Goal: Transaction & Acquisition: Book appointment/travel/reservation

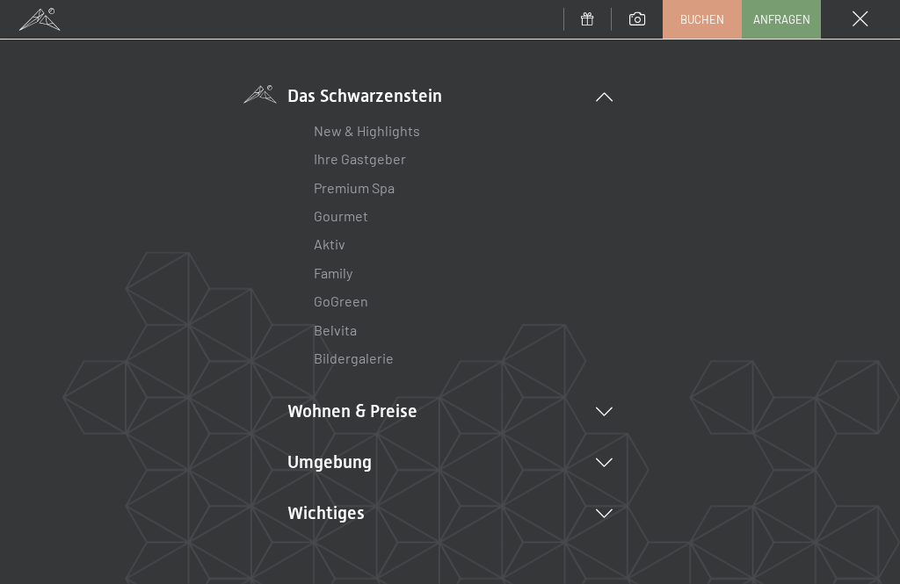
scroll to position [109, 0]
click at [395, 414] on li "Wohnen & Preise Inklusivleistungen Zimmer & Preise Liste Angebote Liste Familie…" at bounding box center [449, 410] width 325 height 25
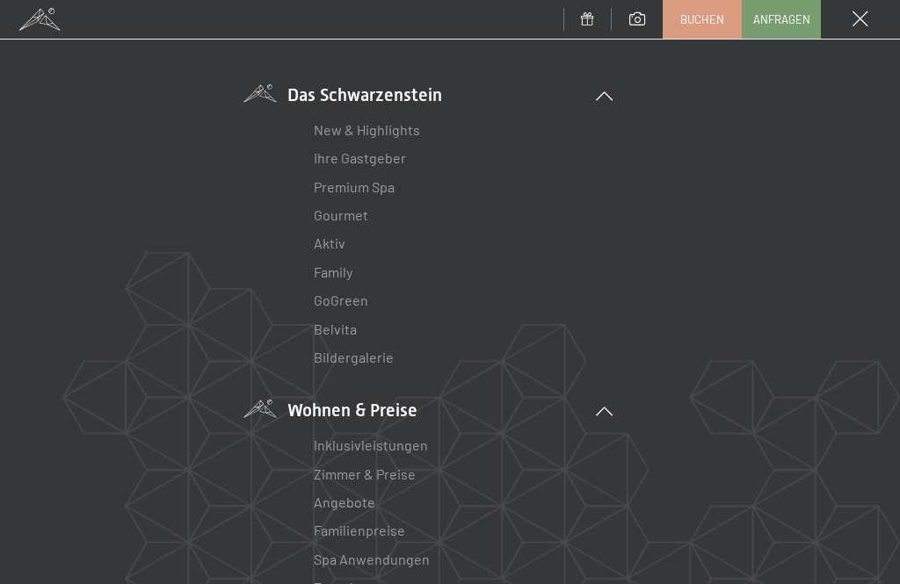
click at [399, 470] on link "Zimmer & Preise" at bounding box center [365, 474] width 102 height 17
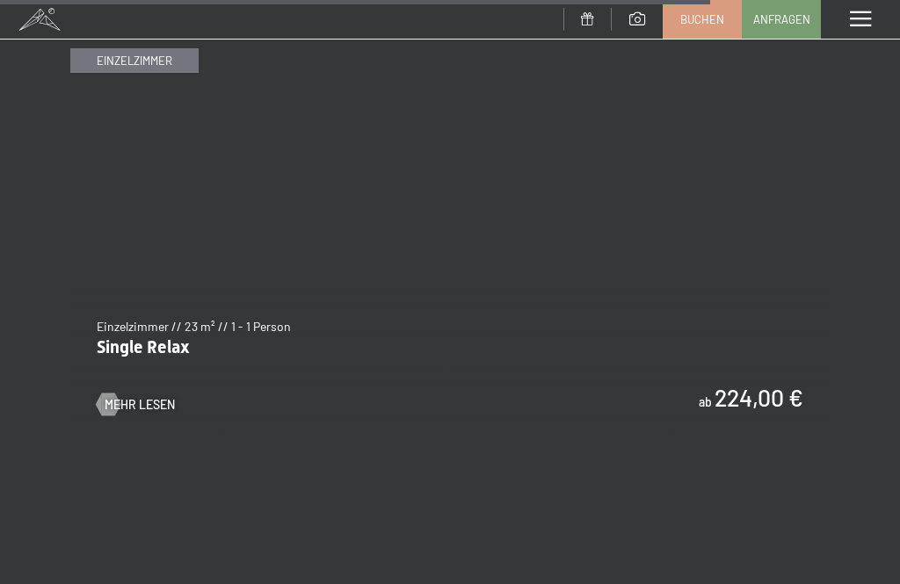
scroll to position [6553, 0]
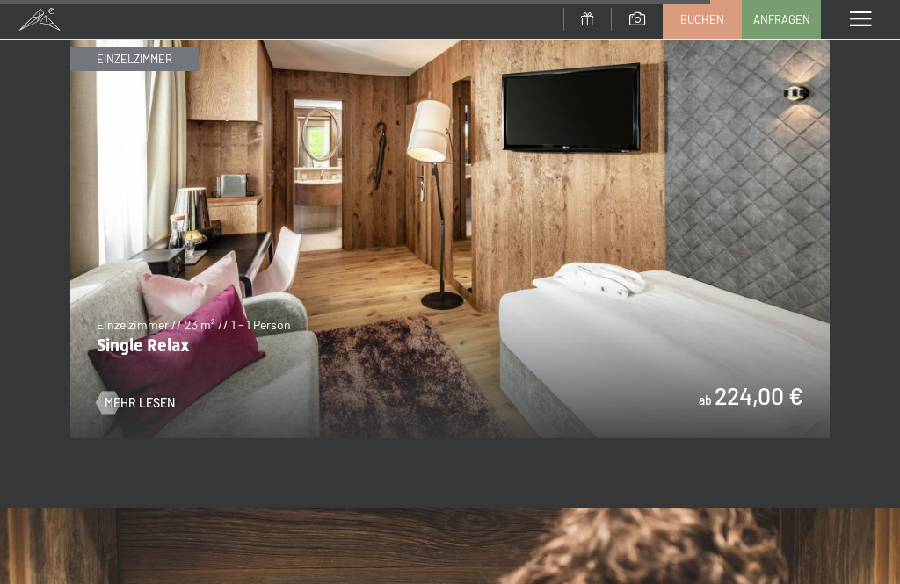
click at [136, 395] on span "Mehr Lesen" at bounding box center [140, 404] width 70 height 18
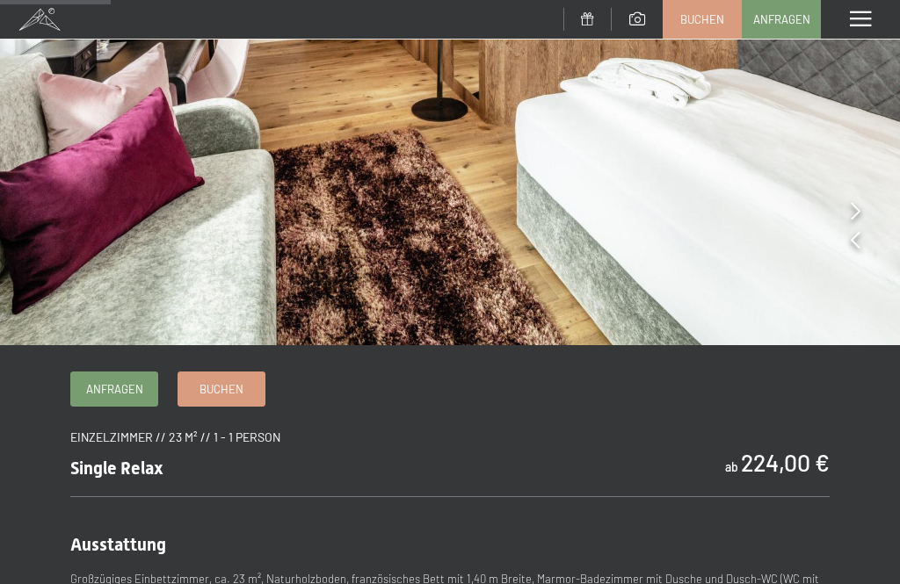
scroll to position [327, 0]
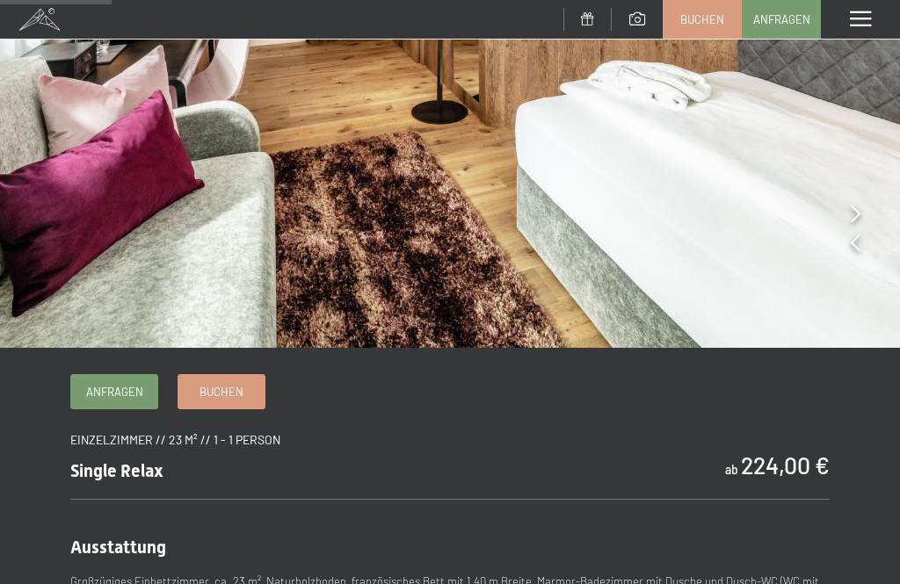
click at [203, 388] on span "Buchen" at bounding box center [221, 392] width 44 height 16
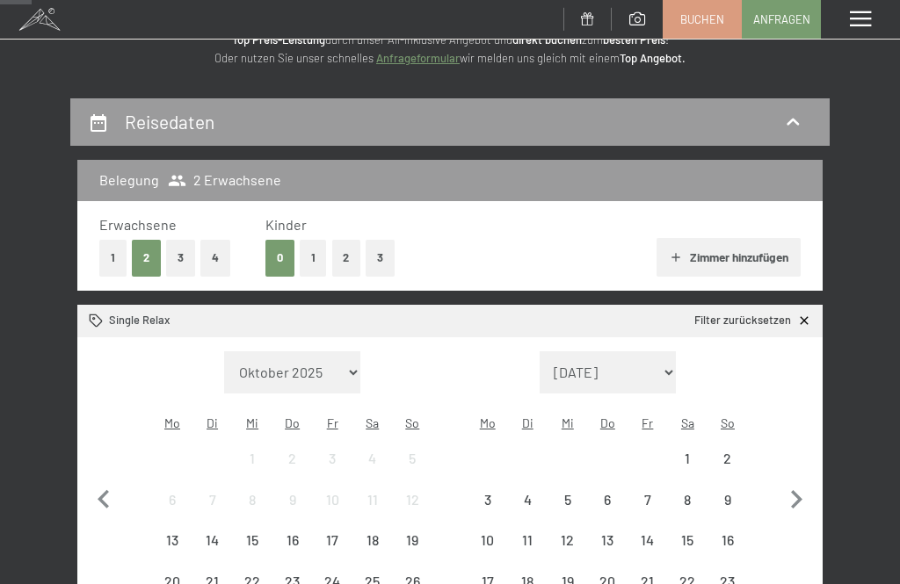
scroll to position [125, 0]
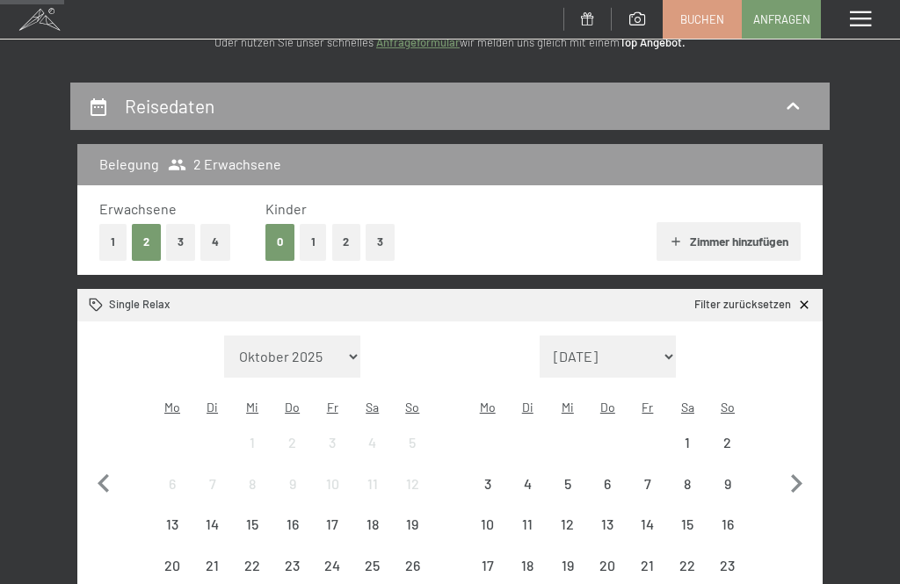
click at [112, 244] on button "1" at bounding box center [112, 242] width 27 height 36
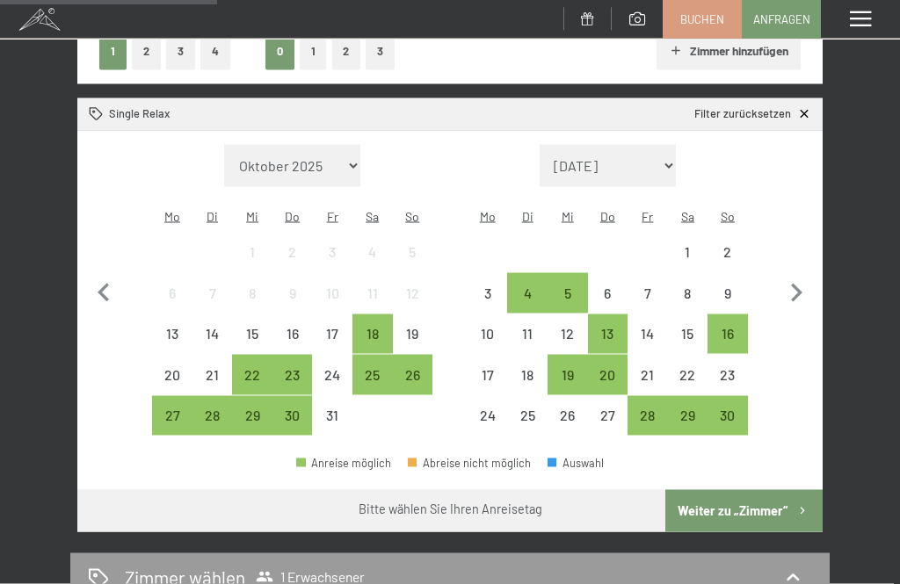
scroll to position [307, 0]
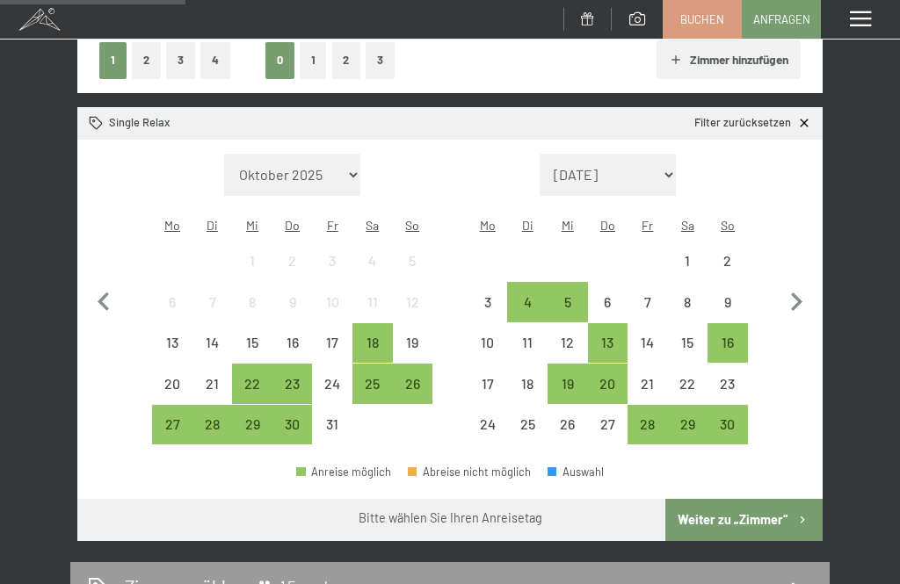
click at [795, 287] on icon "button" at bounding box center [796, 302] width 37 height 37
select select "2025-11-01"
select select "2025-12-01"
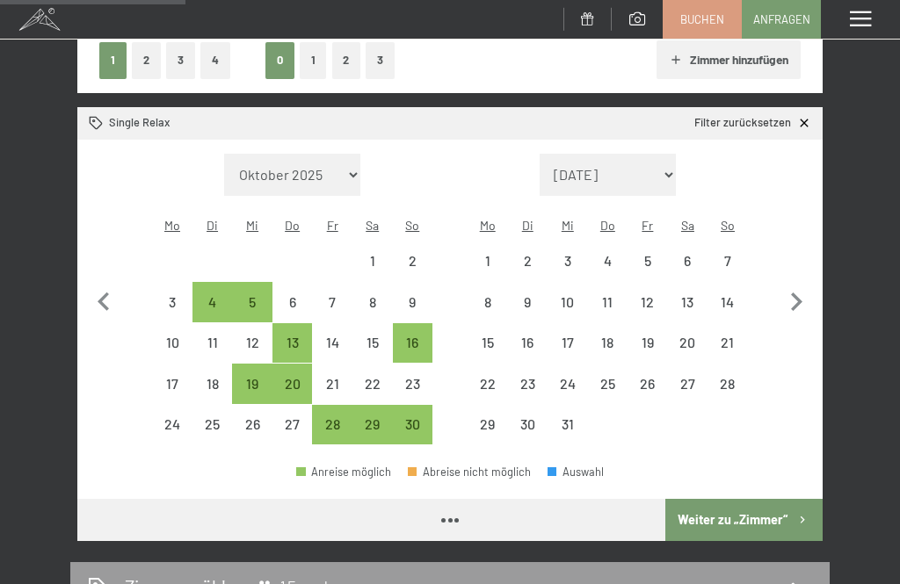
select select "2025-11-01"
select select "2025-12-01"
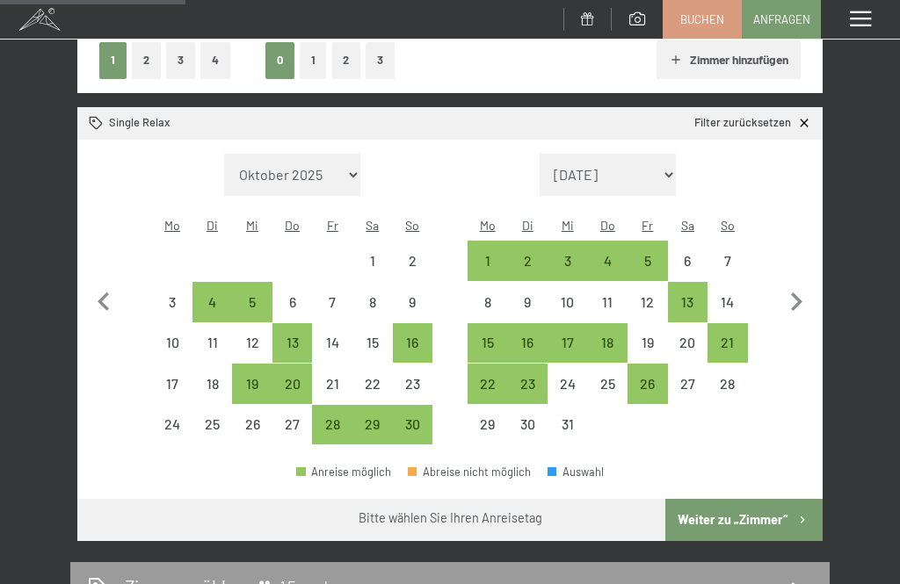
click at [794, 293] on icon "button" at bounding box center [796, 302] width 37 height 37
select select "2025-12-01"
select select "2026-01-01"
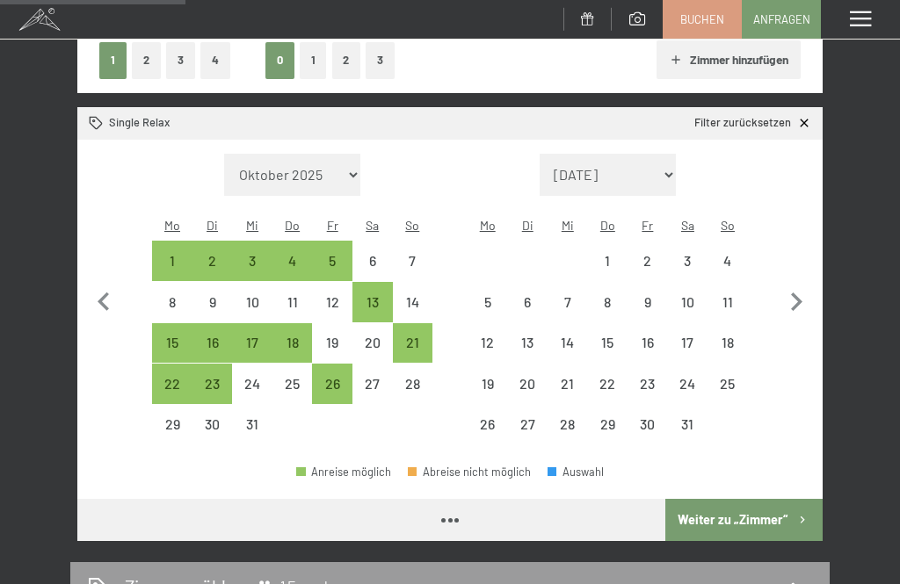
select select "2025-12-01"
select select "2026-01-01"
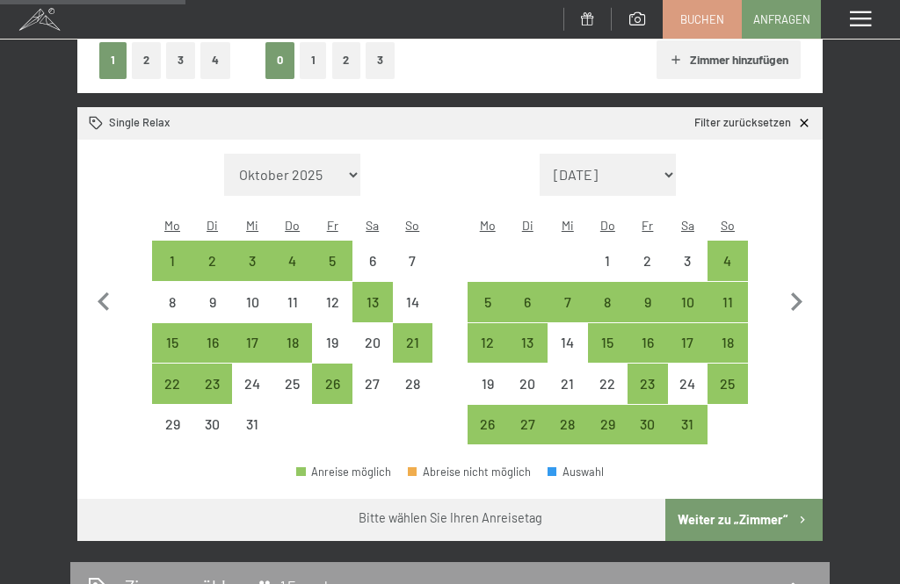
click at [793, 293] on icon "button" at bounding box center [796, 302] width 37 height 37
select select "2026-01-01"
select select "2026-02-01"
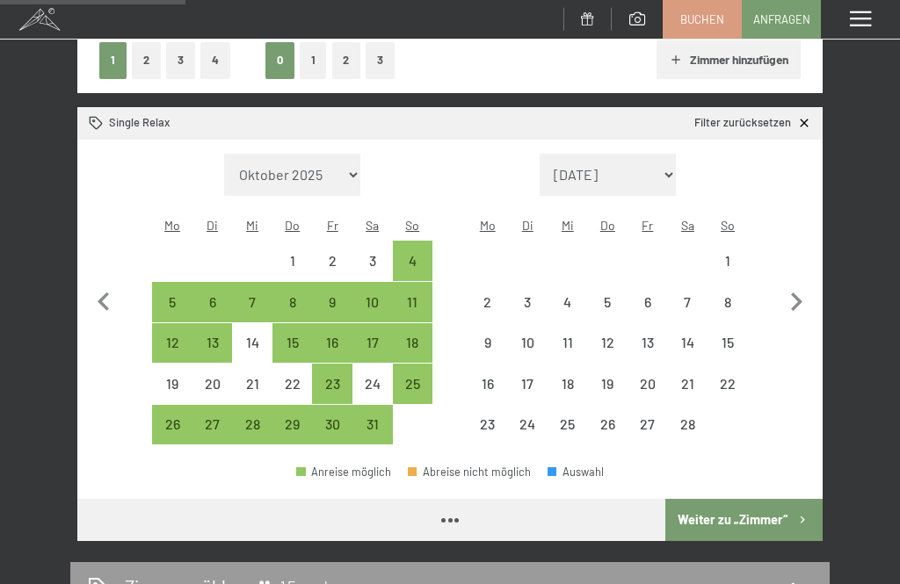
select select "2026-01-01"
select select "2026-02-01"
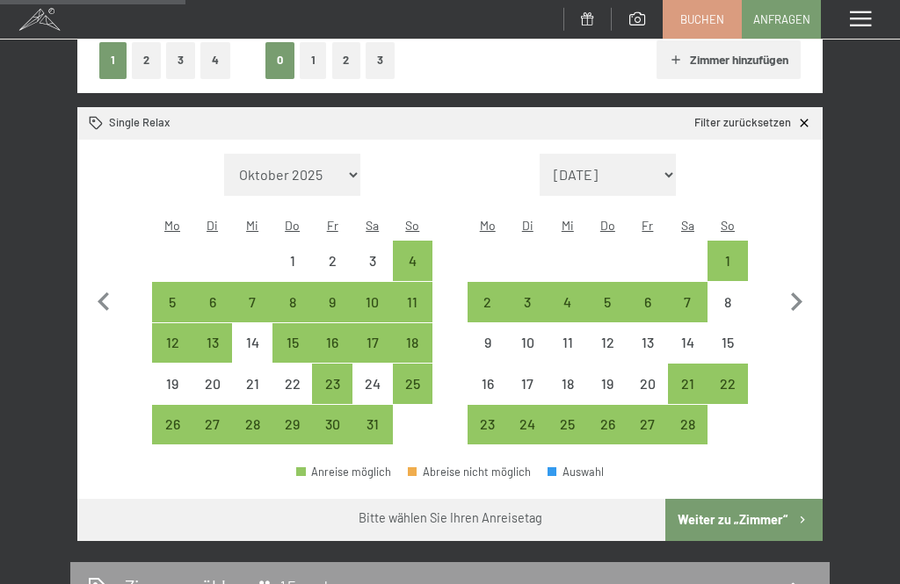
click at [805, 292] on icon "button" at bounding box center [796, 302] width 37 height 37
select select "2026-02-01"
select select "2026-03-01"
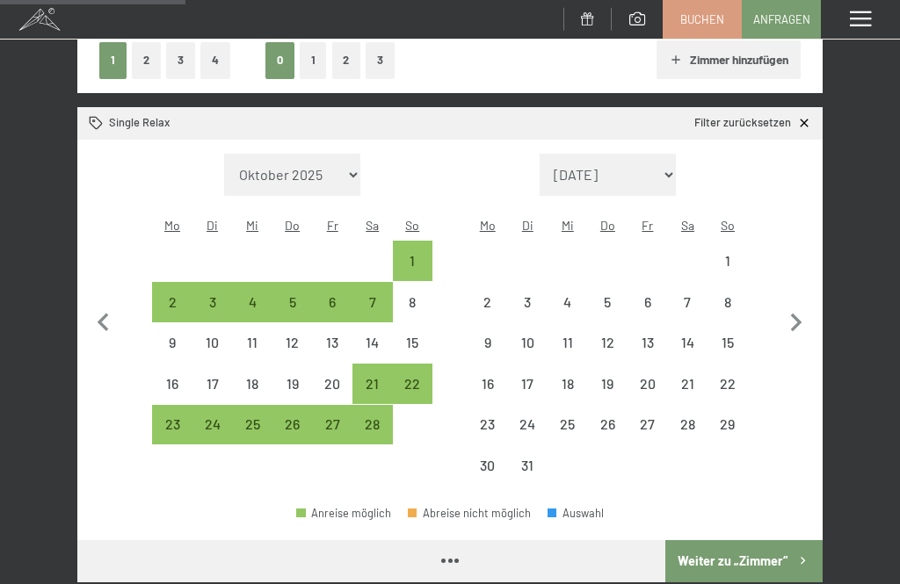
select select "2026-02-01"
select select "2026-03-01"
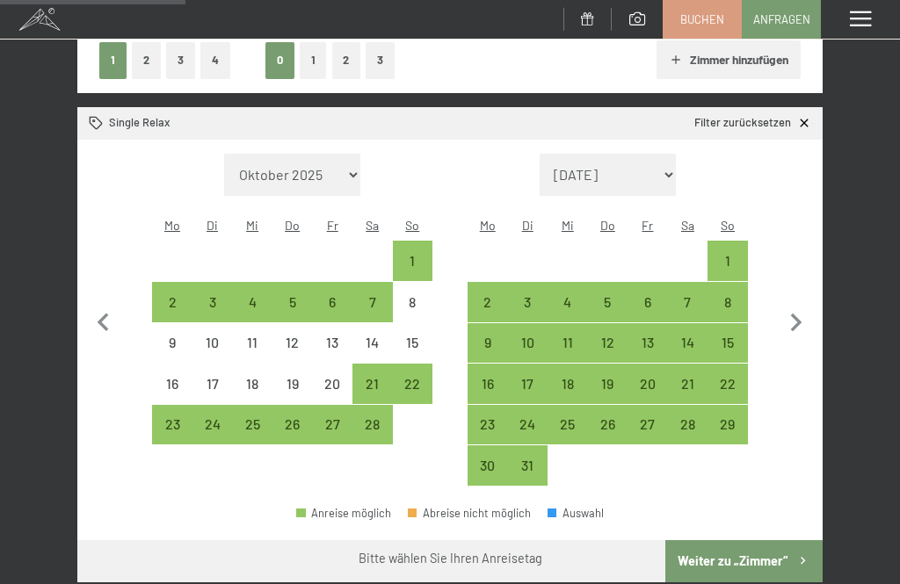
click at [805, 286] on button "button" at bounding box center [796, 320] width 37 height 333
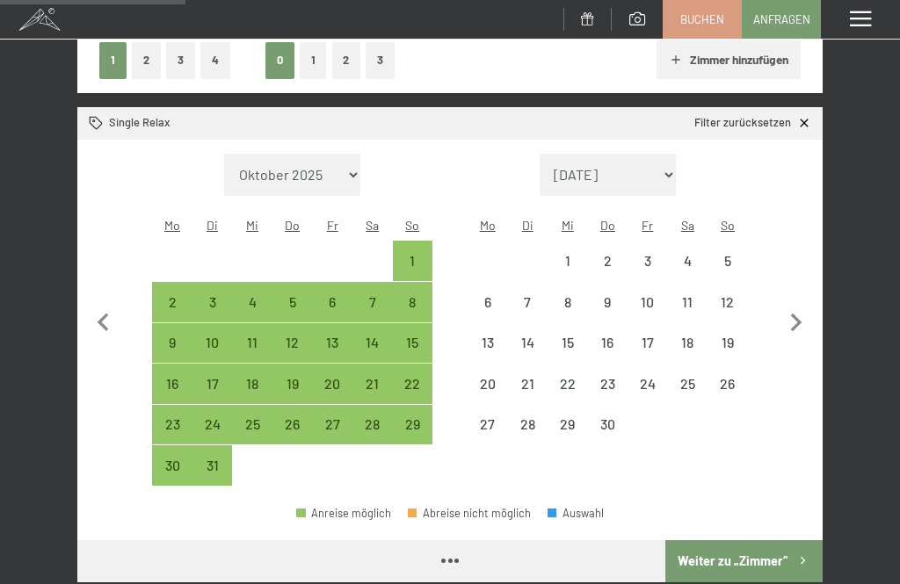
select select "2026-03-01"
select select "2026-04-01"
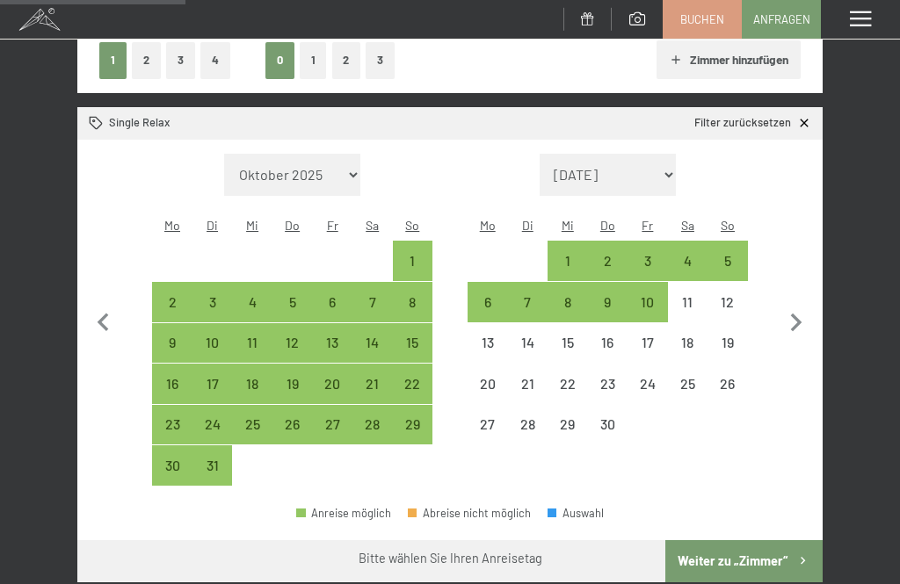
click at [797, 314] on icon "button" at bounding box center [796, 323] width 11 height 18
select select "2026-04-01"
select select "2026-05-01"
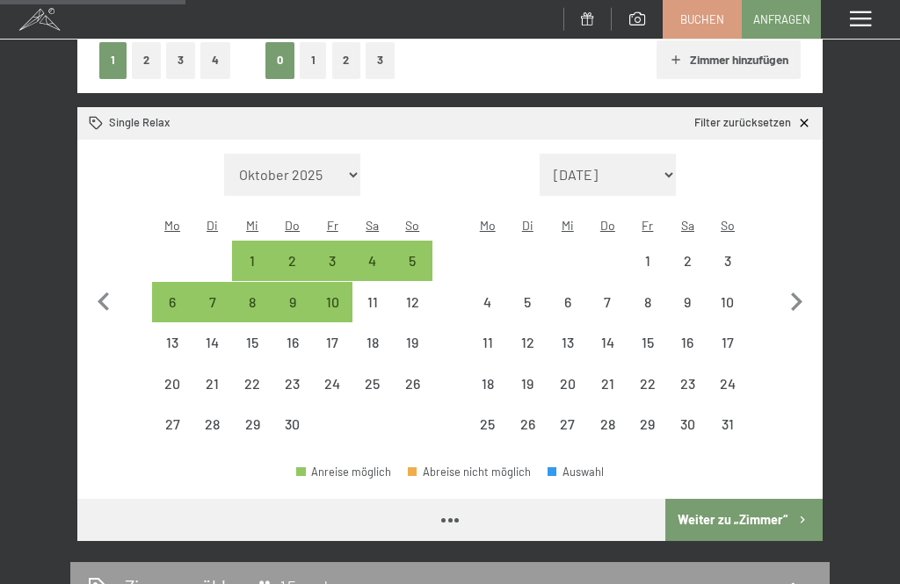
select select "2026-04-01"
select select "2026-05-01"
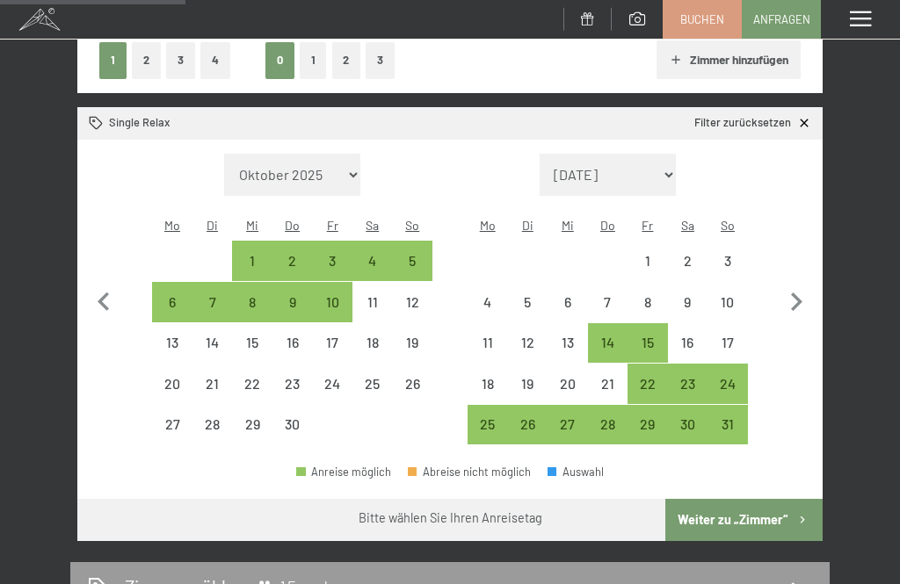
click at [794, 293] on icon "button" at bounding box center [796, 302] width 37 height 37
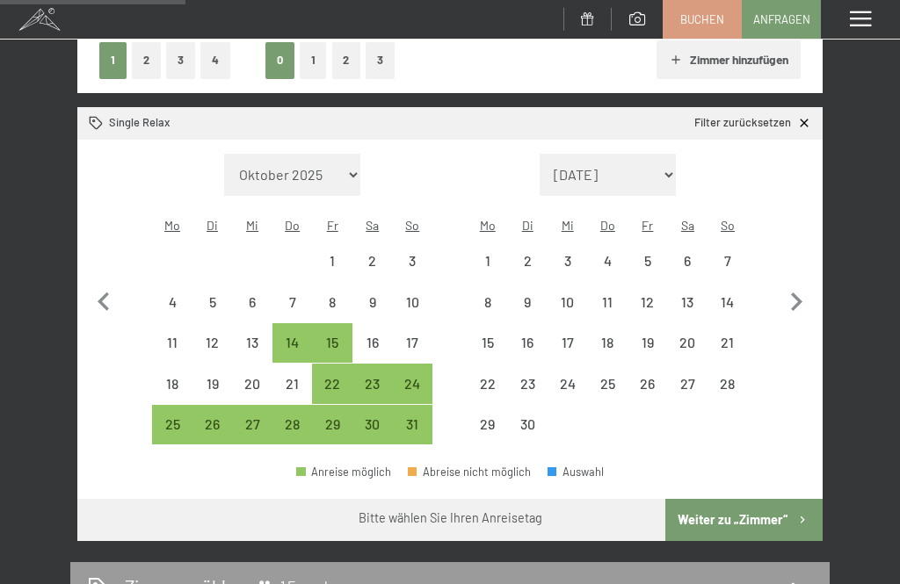
select select "2026-05-01"
select select "2026-06-01"
select select "2026-05-01"
select select "2026-06-01"
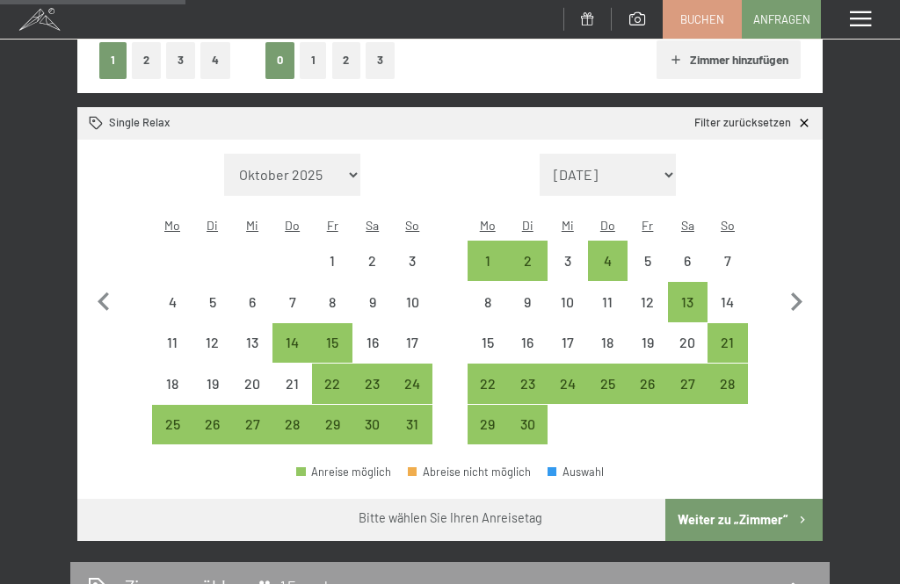
click at [793, 294] on icon "button" at bounding box center [796, 302] width 37 height 37
select select "2026-06-01"
select select "2026-07-01"
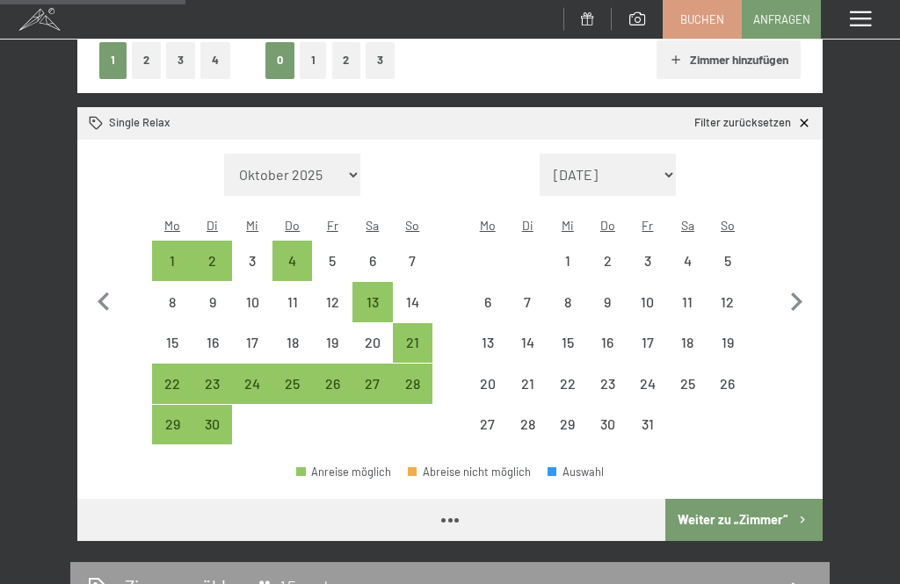
select select "2026-06-01"
select select "2026-07-01"
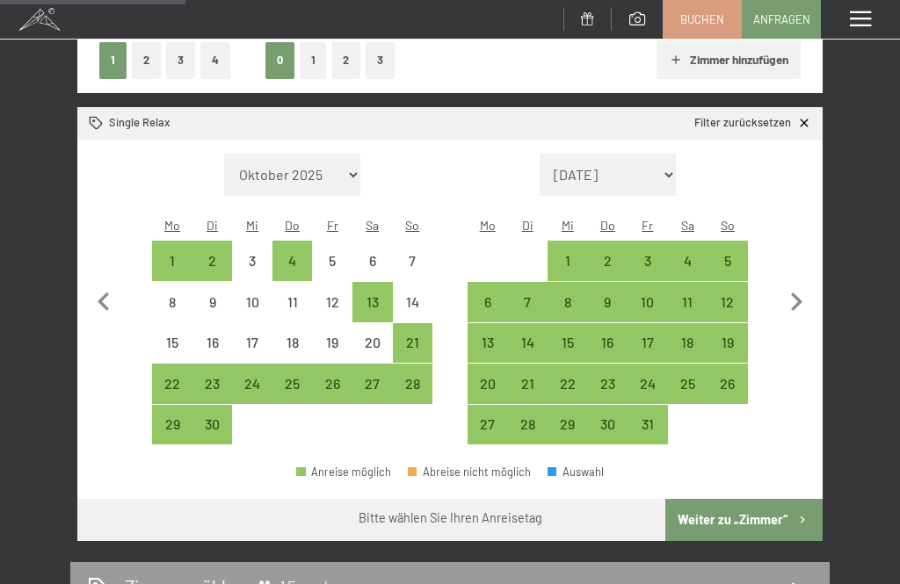
click at [791, 285] on icon "button" at bounding box center [796, 302] width 37 height 37
select select "2026-07-01"
select select "2026-08-01"
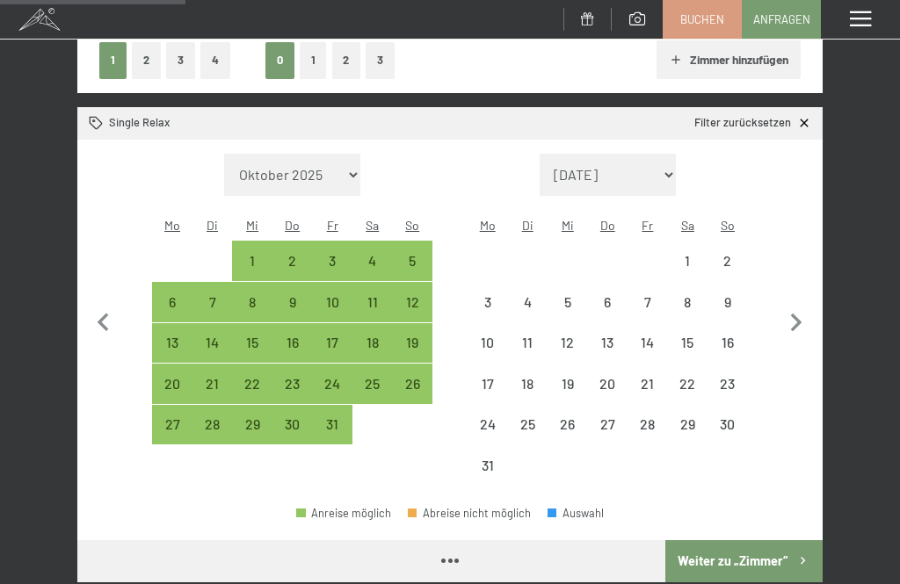
select select "2026-07-01"
select select "2026-08-01"
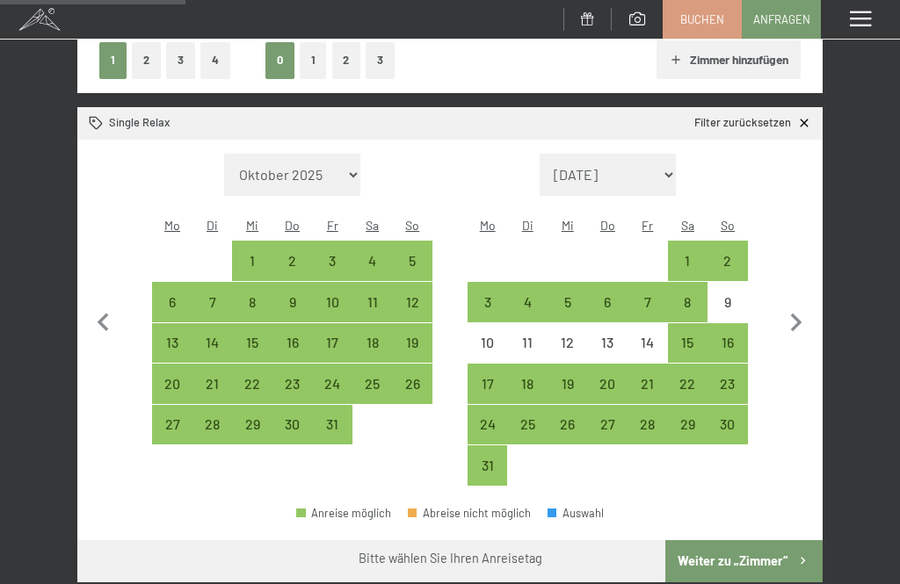
click at [417, 295] on div "12" at bounding box center [413, 313] width 37 height 37
select select "2026-07-01"
select select "2026-08-01"
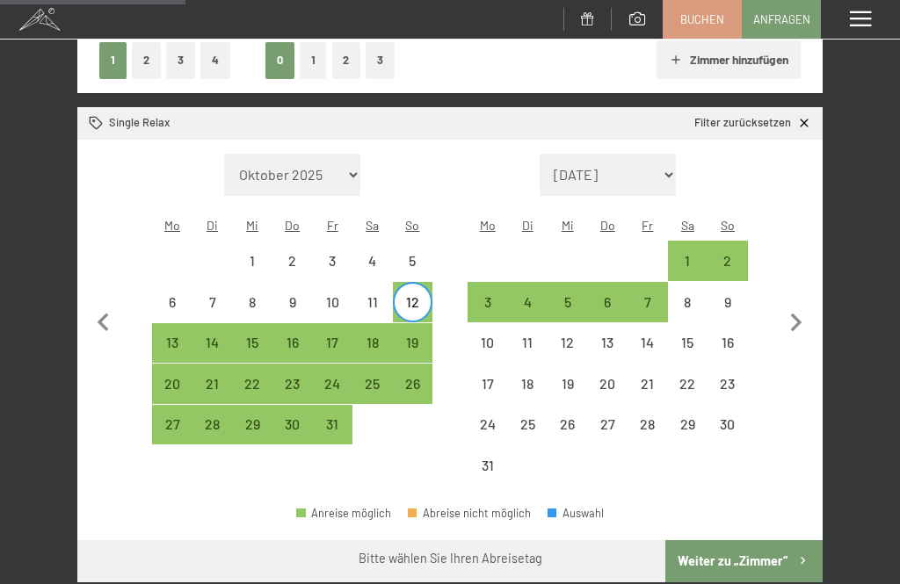
click at [415, 336] on div "19" at bounding box center [413, 354] width 37 height 37
select select "2026-07-01"
select select "2026-08-01"
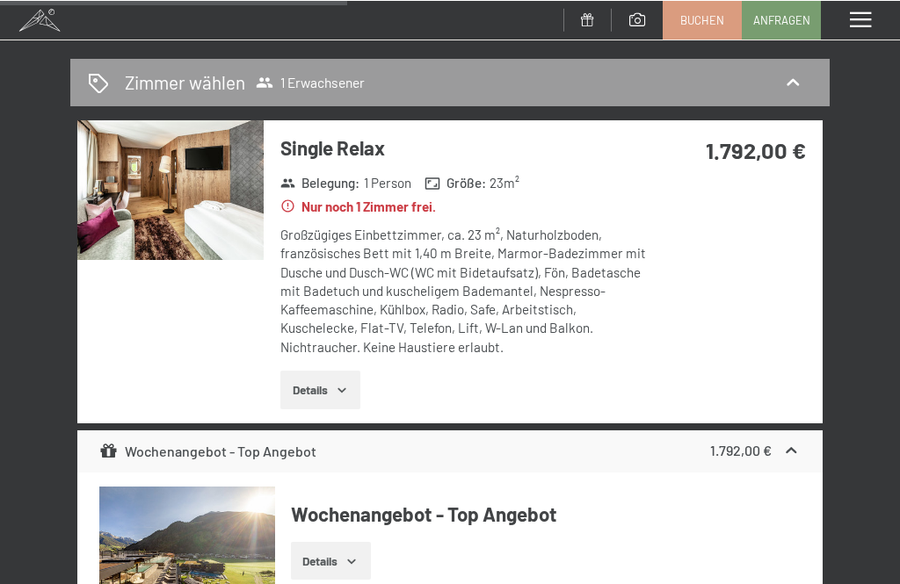
scroll to position [849, 0]
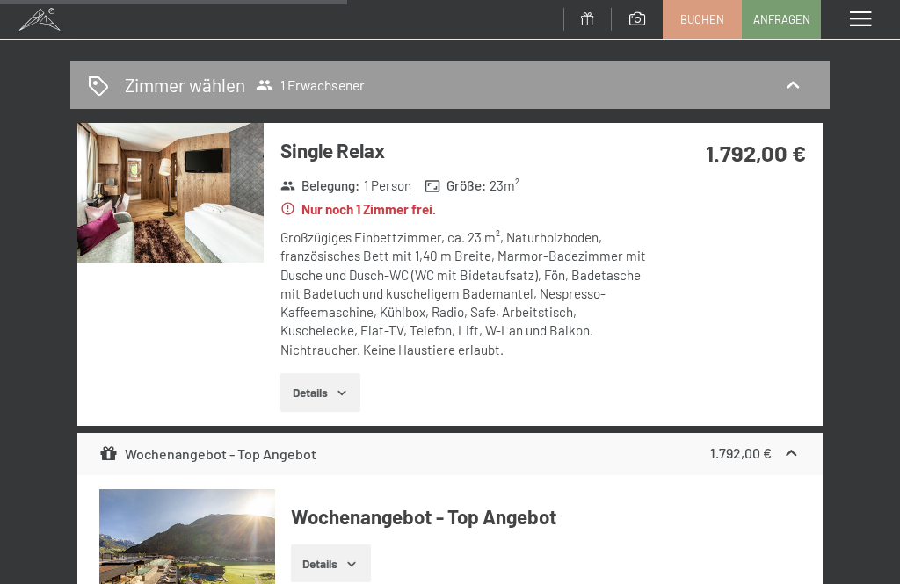
click at [327, 352] on span "Einwilligung Marketing*" at bounding box center [353, 344] width 145 height 18
click at [272, 352] on input "Einwilligung Marketing*" at bounding box center [264, 344] width 18 height 18
click at [330, 352] on span "Einwilligung Marketing*" at bounding box center [353, 344] width 145 height 18
click at [272, 352] on input "Einwilligung Marketing*" at bounding box center [264, 344] width 18 height 18
checkbox input "false"
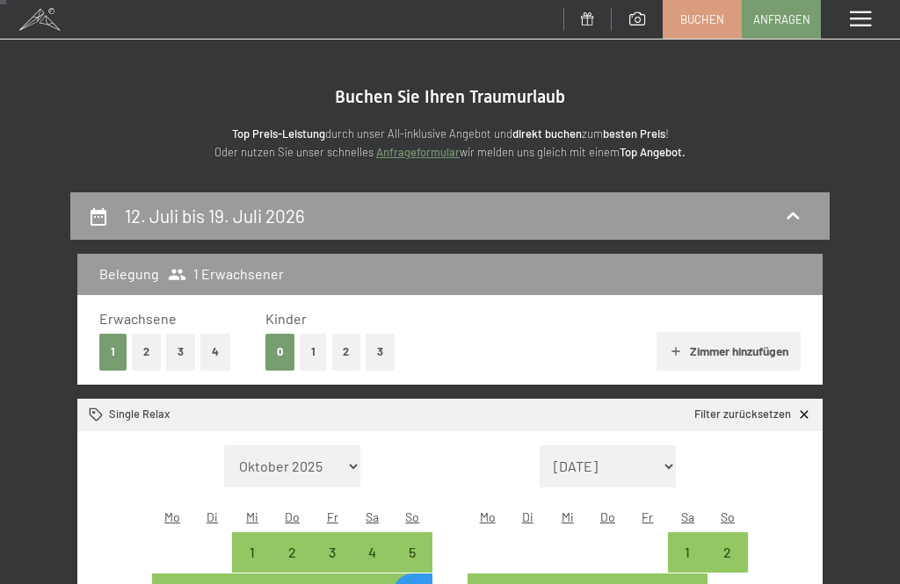
scroll to position [0, 0]
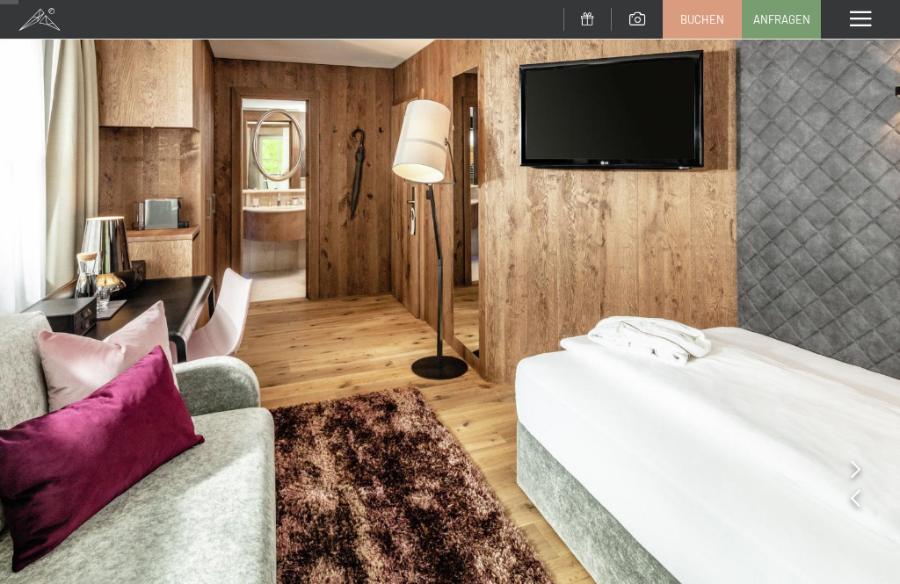
scroll to position [19, 0]
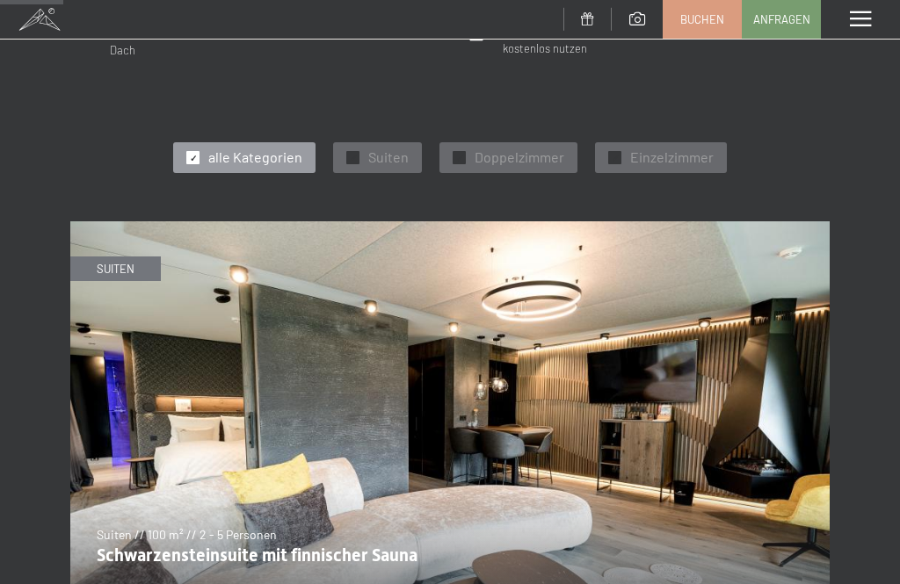
scroll to position [590, 0]
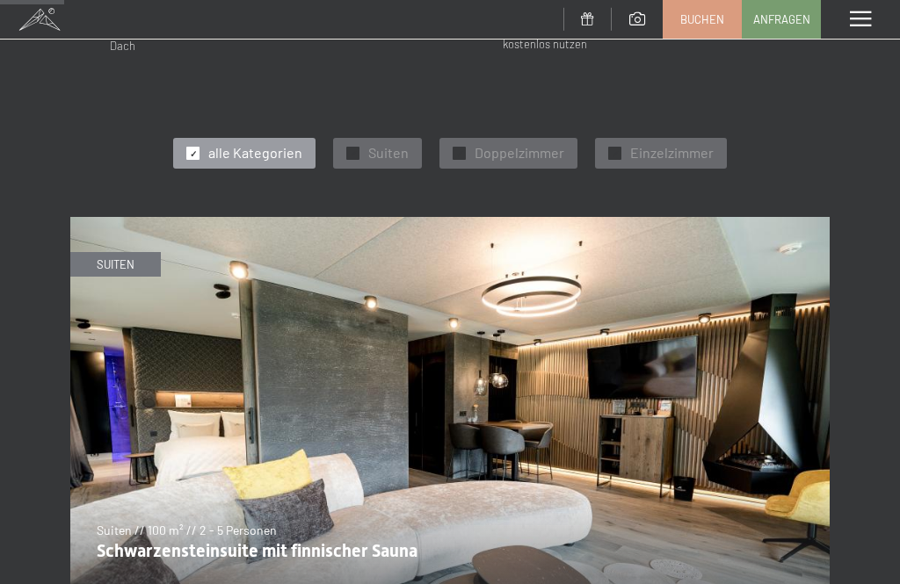
click at [622, 138] on div "✓ Einzelzimmer" at bounding box center [661, 153] width 132 height 30
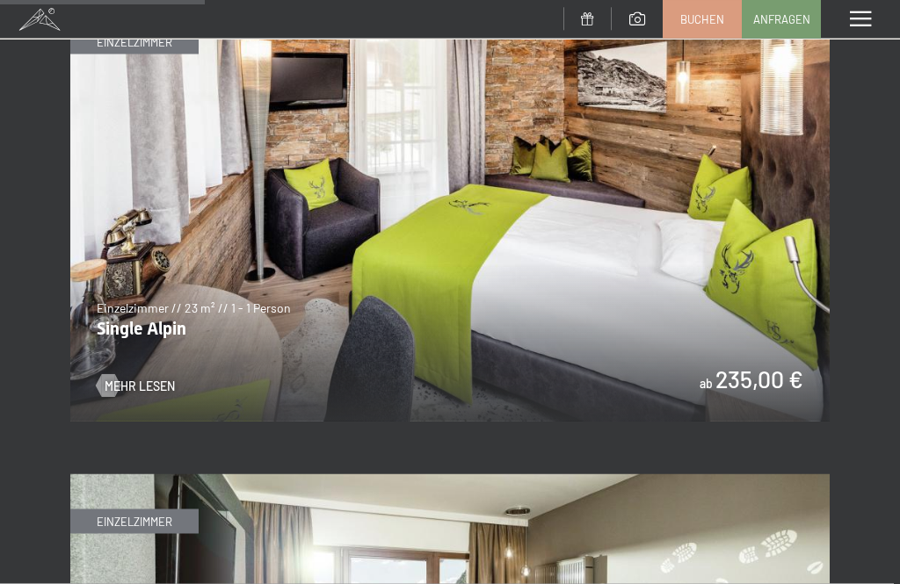
scroll to position [813, 0]
click at [134, 377] on span "Mehr Lesen" at bounding box center [140, 386] width 70 height 18
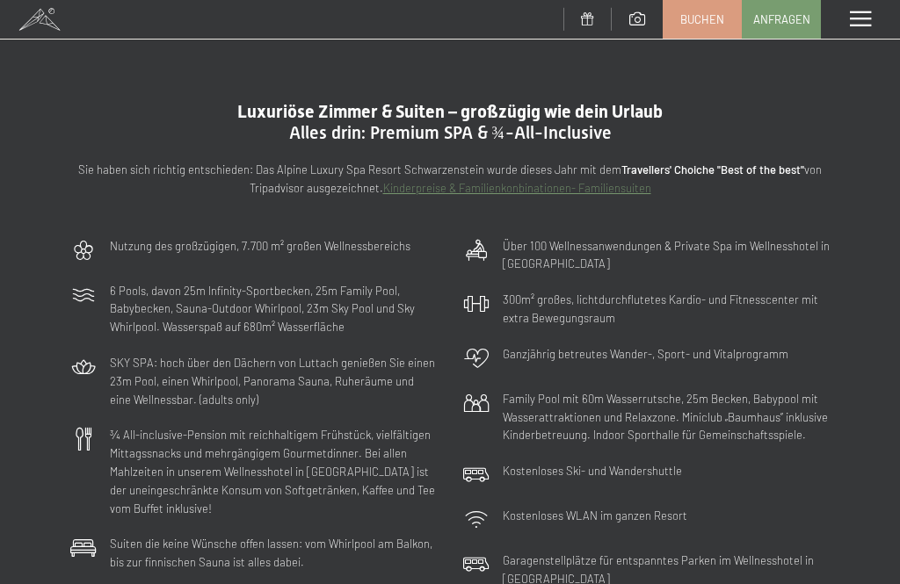
click at [866, 22] on span at bounding box center [860, 19] width 21 height 16
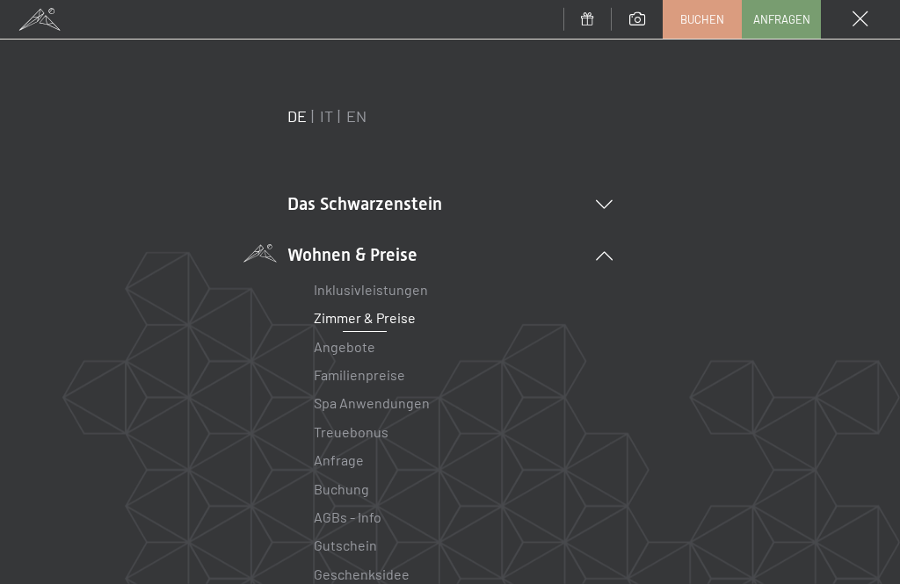
click at [596, 200] on icon at bounding box center [604, 204] width 17 height 9
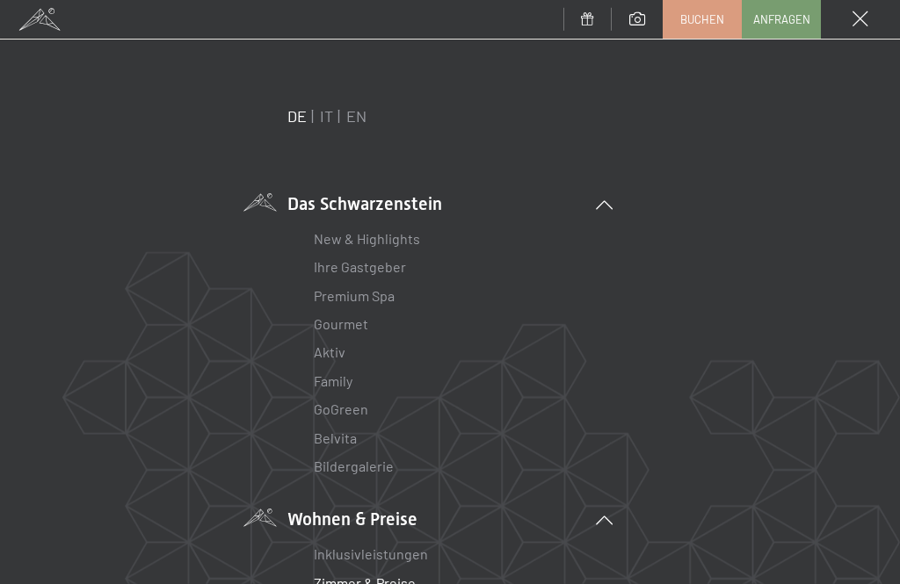
click at [383, 230] on link "New & Highlights" at bounding box center [367, 238] width 106 height 17
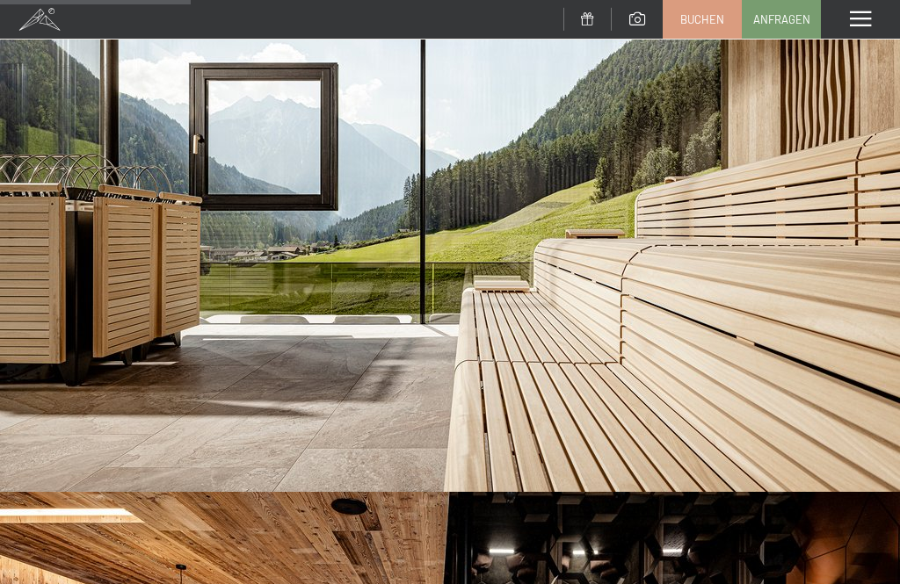
scroll to position [1069, 0]
